Goal: Task Accomplishment & Management: Manage account settings

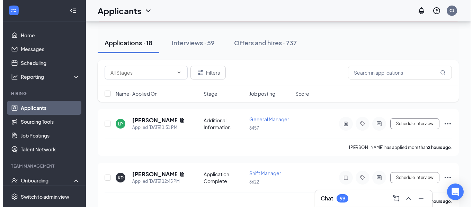
scroll to position [69, 0]
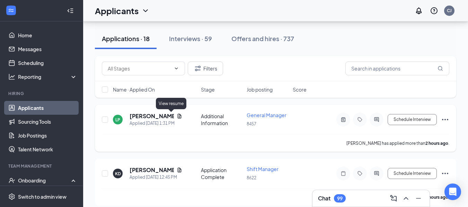
click at [177, 114] on icon "Document" at bounding box center [180, 117] width 6 height 6
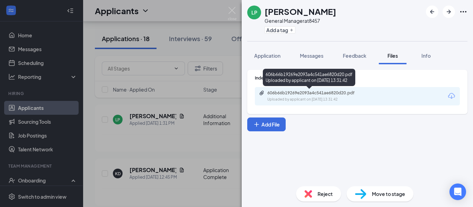
click at [326, 99] on div "Uploaded by applicant on [DATE] 13:31:42" at bounding box center [319, 100] width 104 height 6
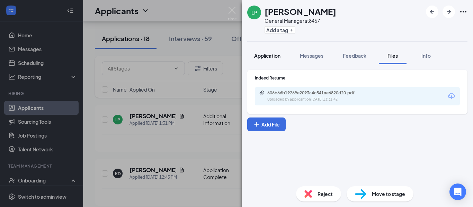
click at [272, 57] on span "Application" at bounding box center [267, 56] width 26 height 6
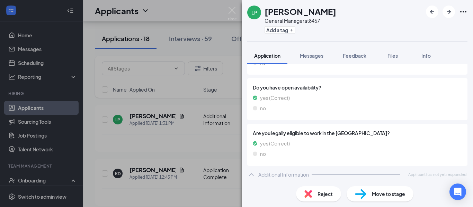
scroll to position [262, 0]
click at [393, 57] on span "Files" at bounding box center [392, 56] width 10 height 6
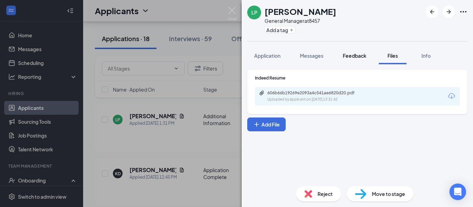
click at [348, 59] on span "Feedback" at bounding box center [355, 56] width 24 height 6
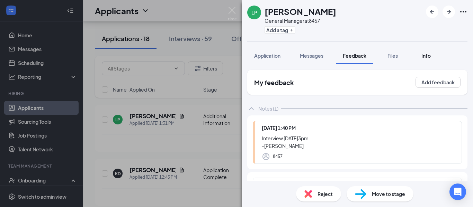
click at [422, 54] on div "Info" at bounding box center [426, 55] width 14 height 7
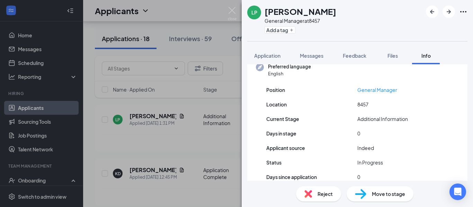
scroll to position [79, 0]
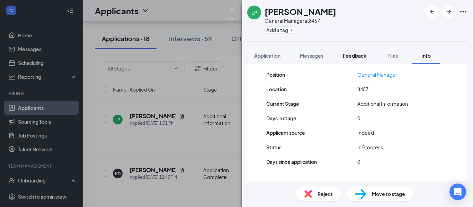
click at [351, 52] on button "Feedback" at bounding box center [354, 55] width 37 height 17
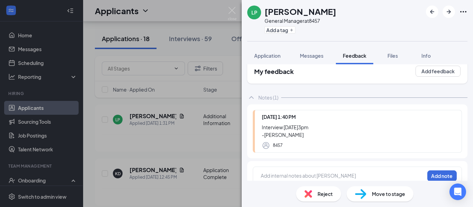
scroll to position [21, 0]
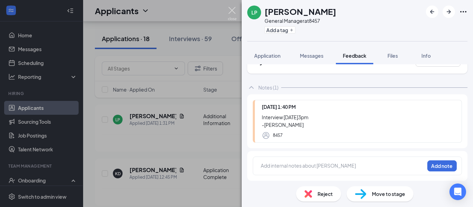
click at [235, 12] on img at bounding box center [232, 14] width 9 height 14
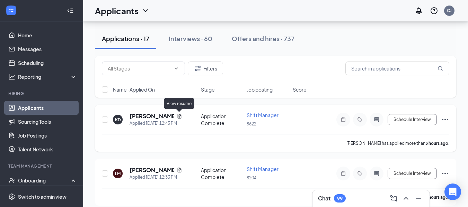
click at [179, 116] on icon "Document" at bounding box center [180, 117] width 6 height 6
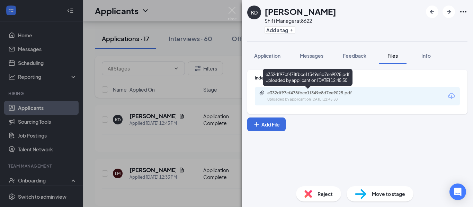
click at [295, 98] on div "Uploaded by applicant on [DATE] 12:45:50" at bounding box center [319, 100] width 104 height 6
